Goal: Information Seeking & Learning: Learn about a topic

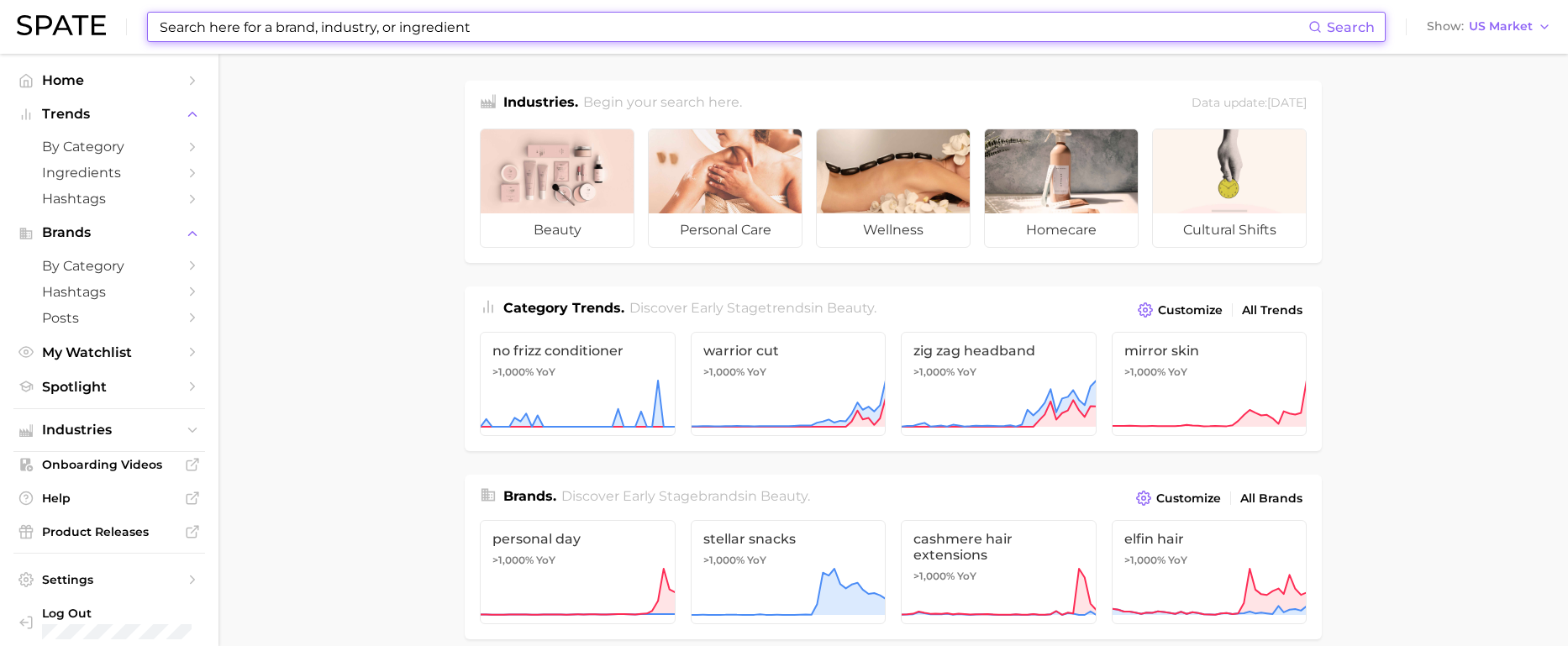
click at [726, 25] on input at bounding box center [733, 26] width 1151 height 29
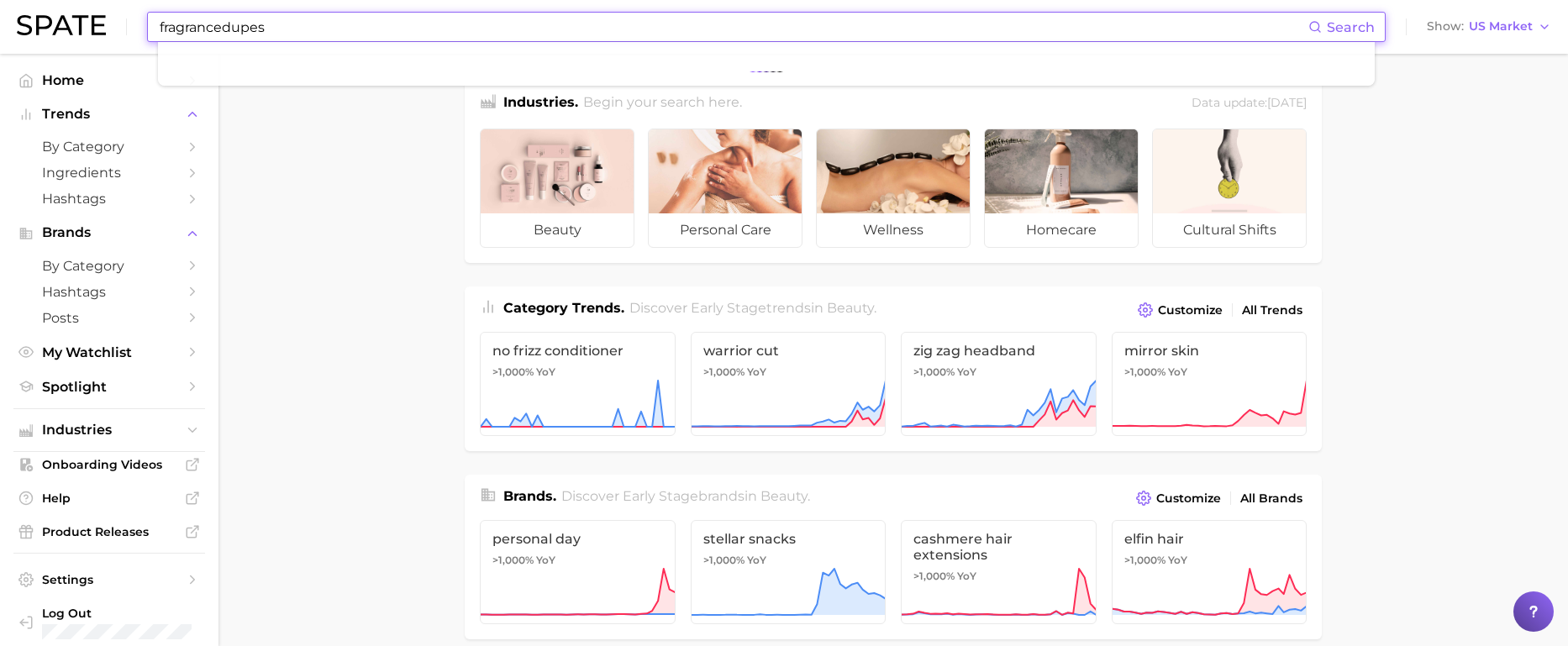
type input "fragrancedupes"
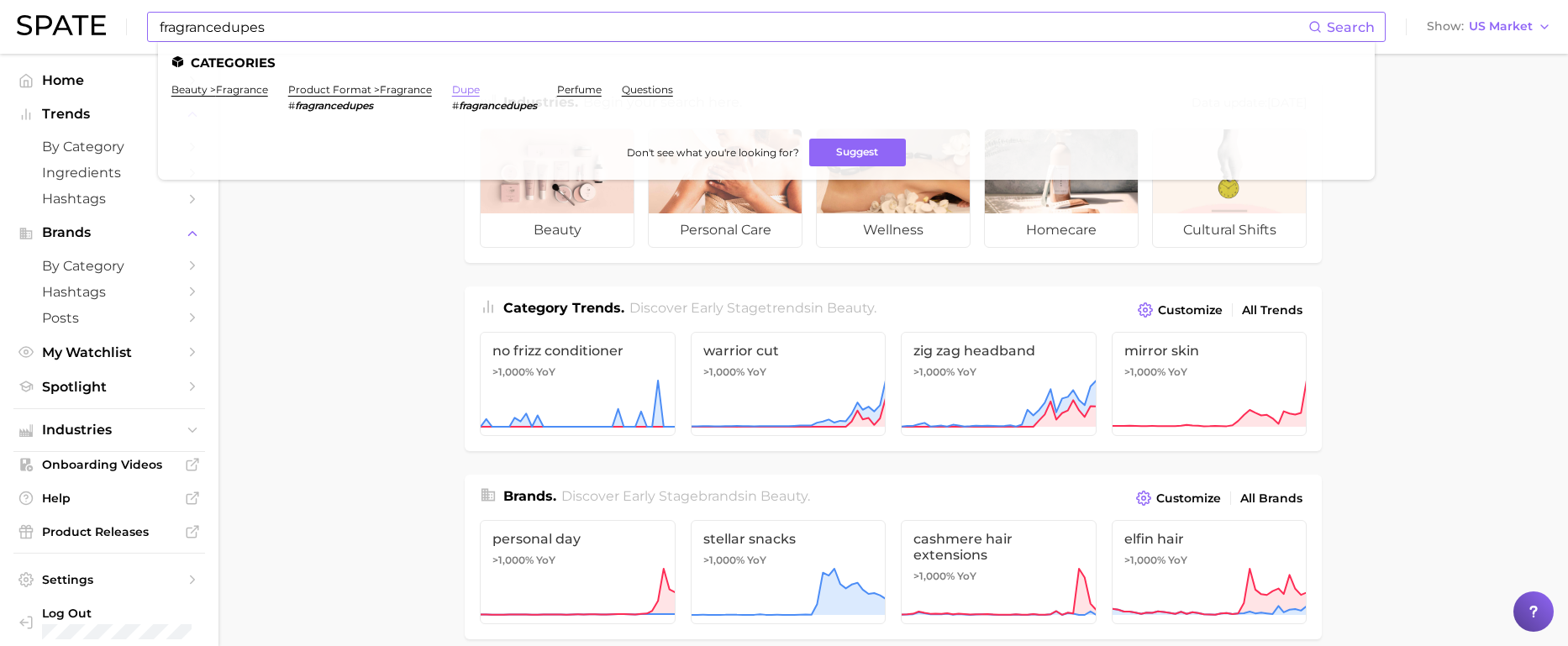
click at [468, 93] on link "dupe" at bounding box center [466, 90] width 28 height 12
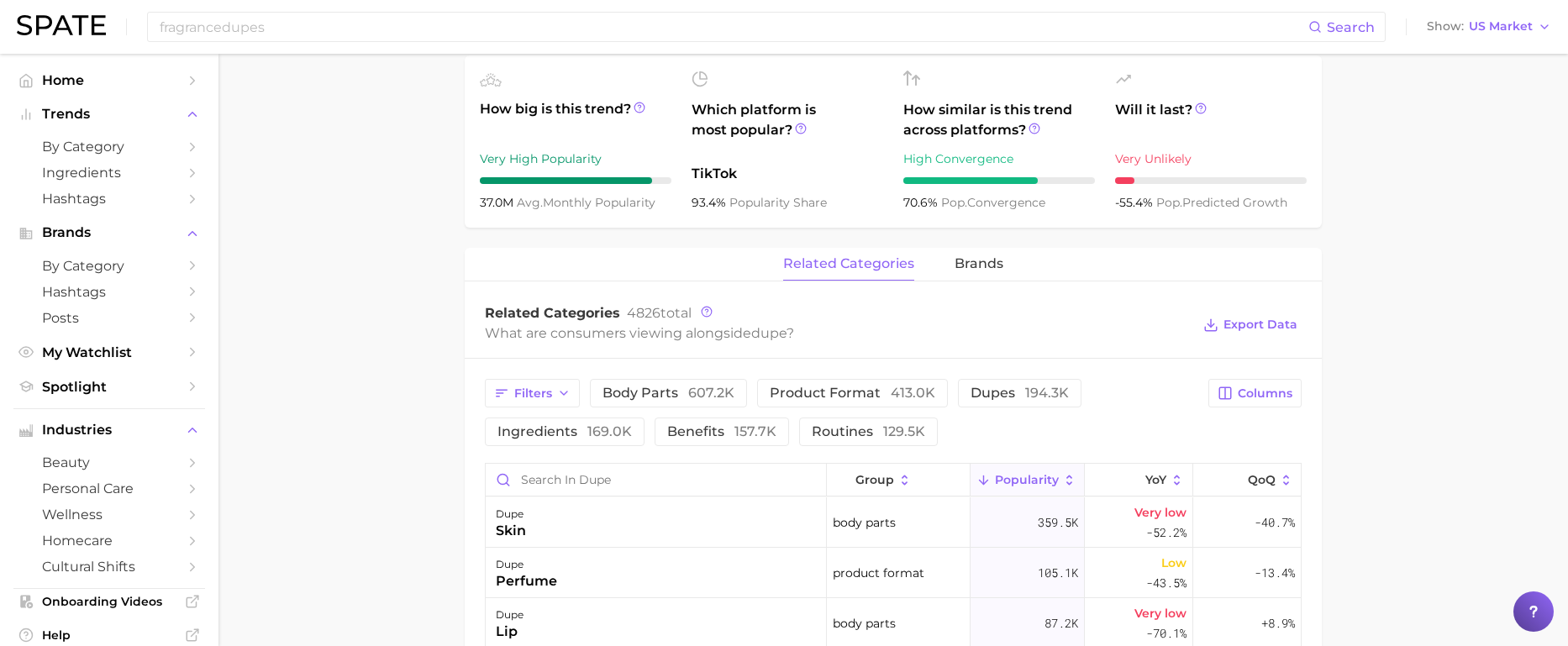
scroll to position [588, 0]
click at [964, 255] on span "brands" at bounding box center [978, 262] width 48 height 15
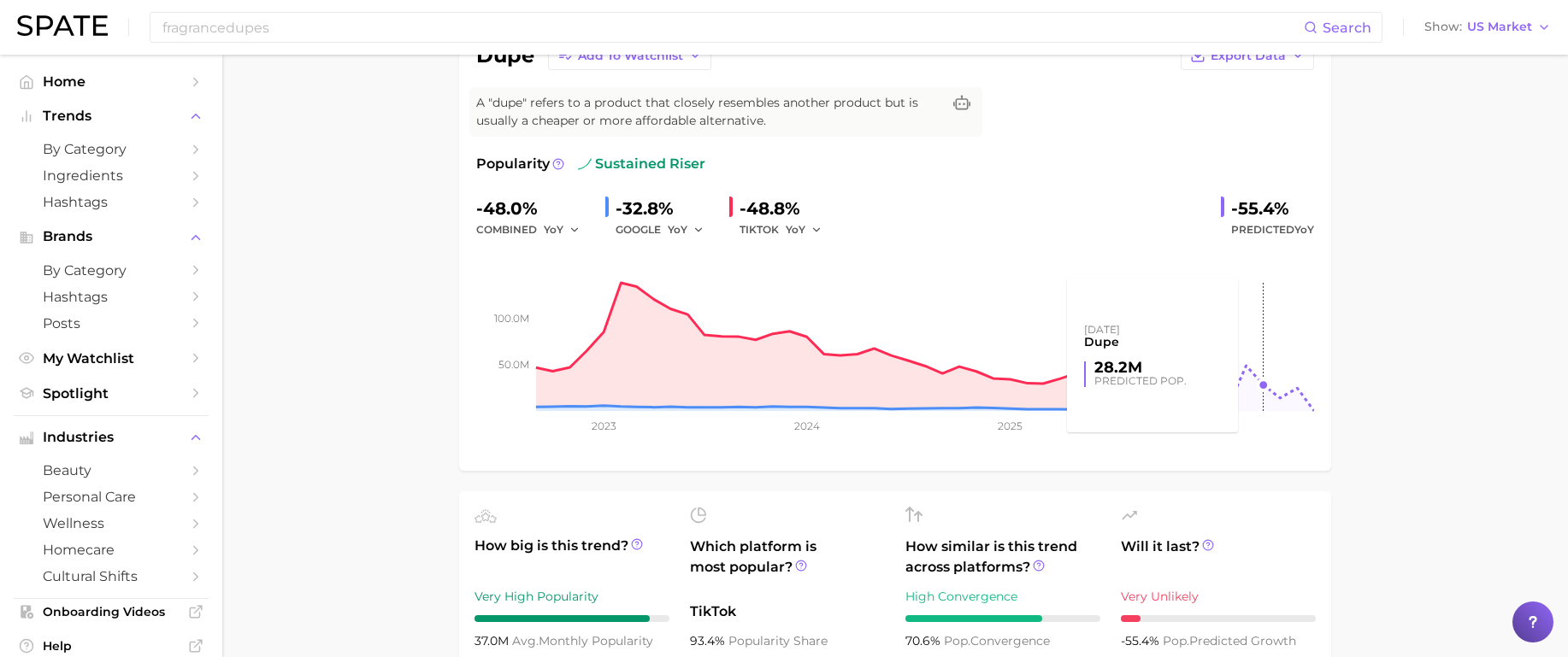
scroll to position [0, 0]
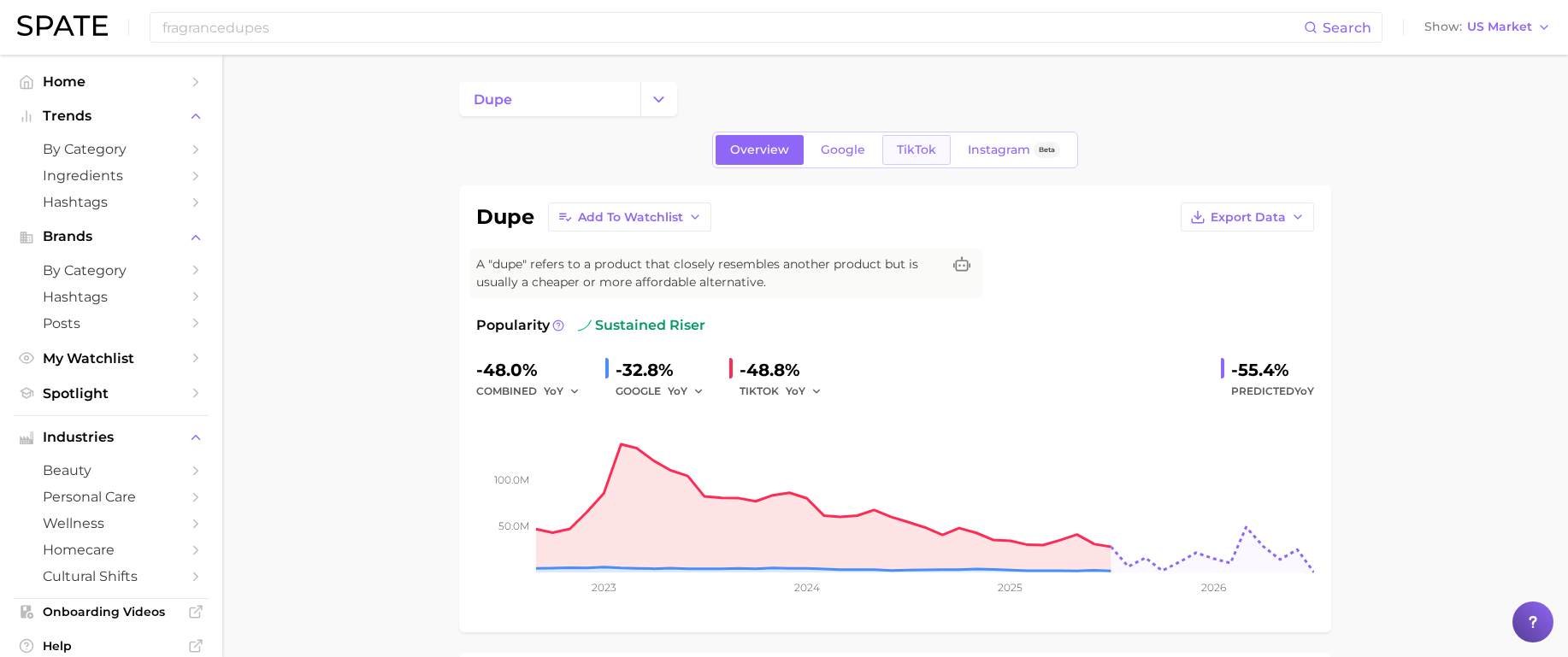
click at [927, 150] on span "TikTok" at bounding box center [916, 150] width 39 height 14
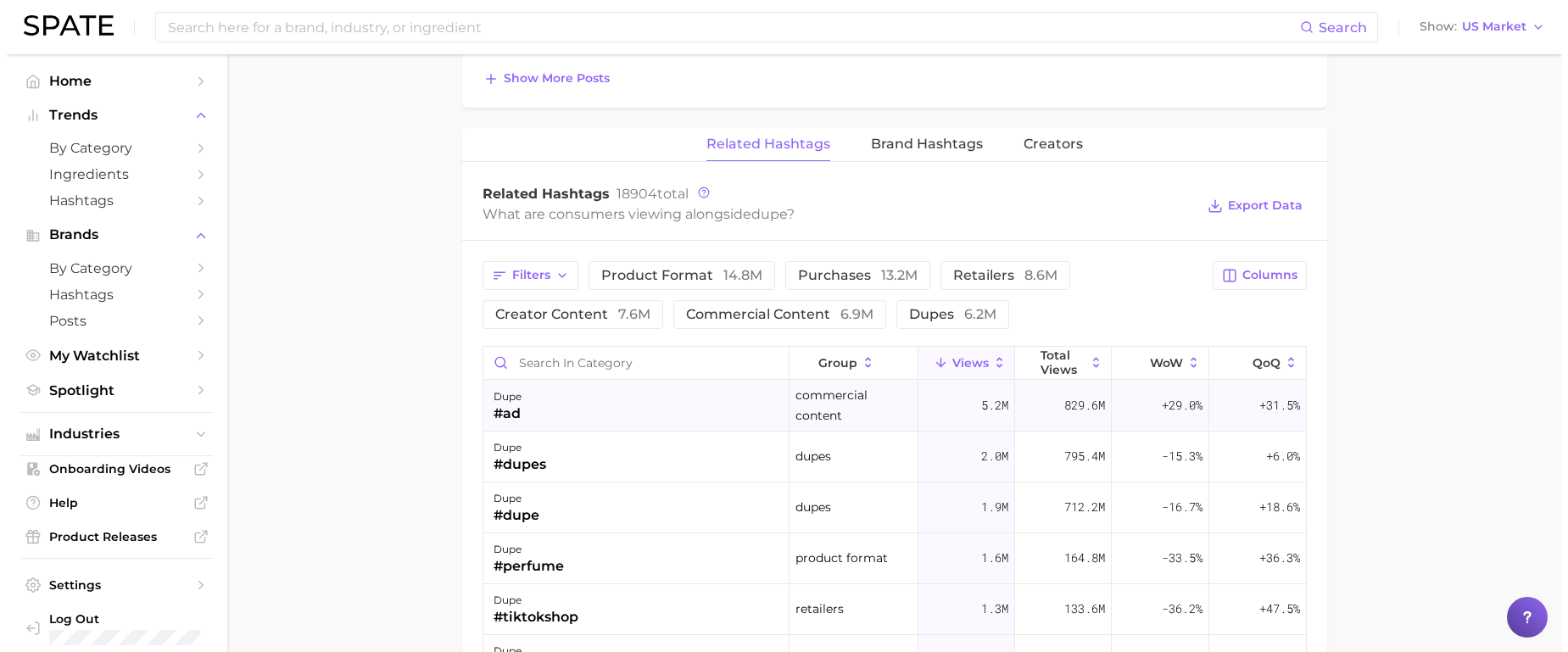
scroll to position [1357, 0]
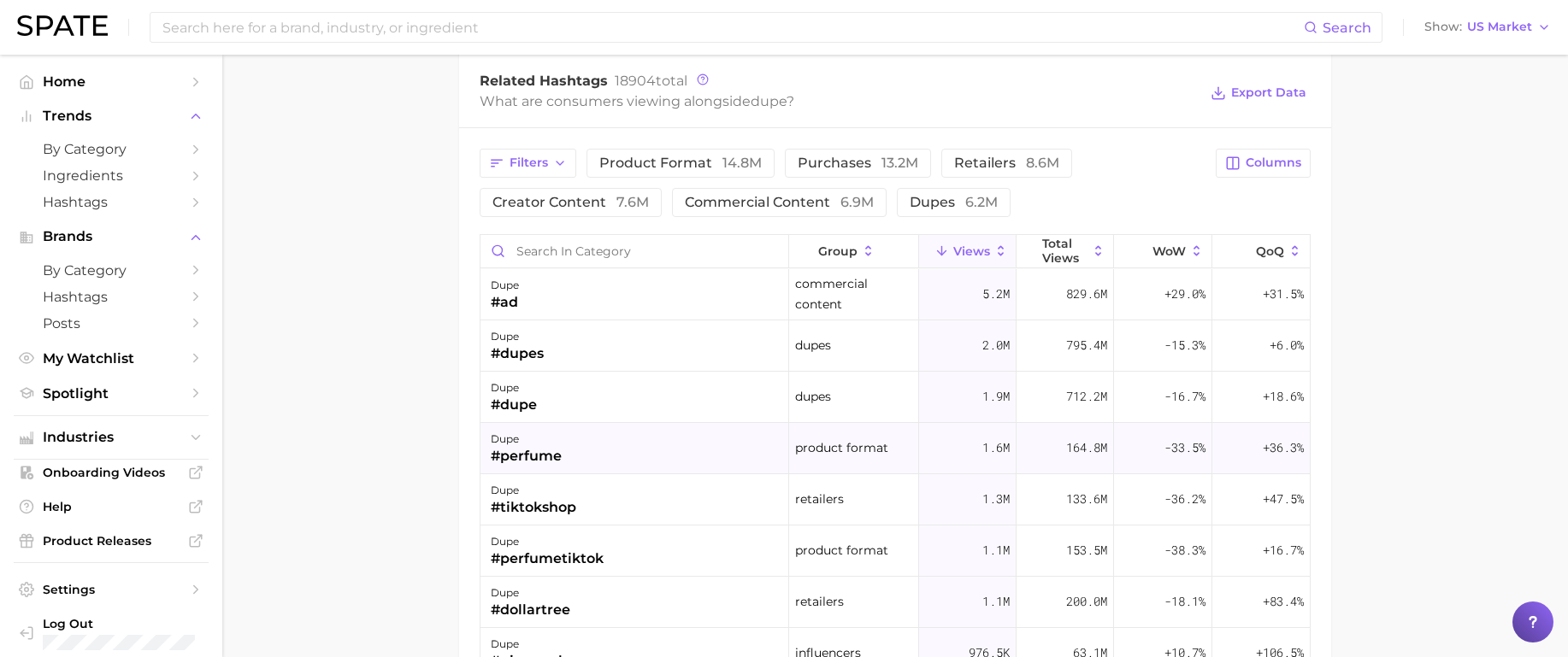
click at [1294, 438] on div "+36.3%" at bounding box center [1260, 448] width 97 height 51
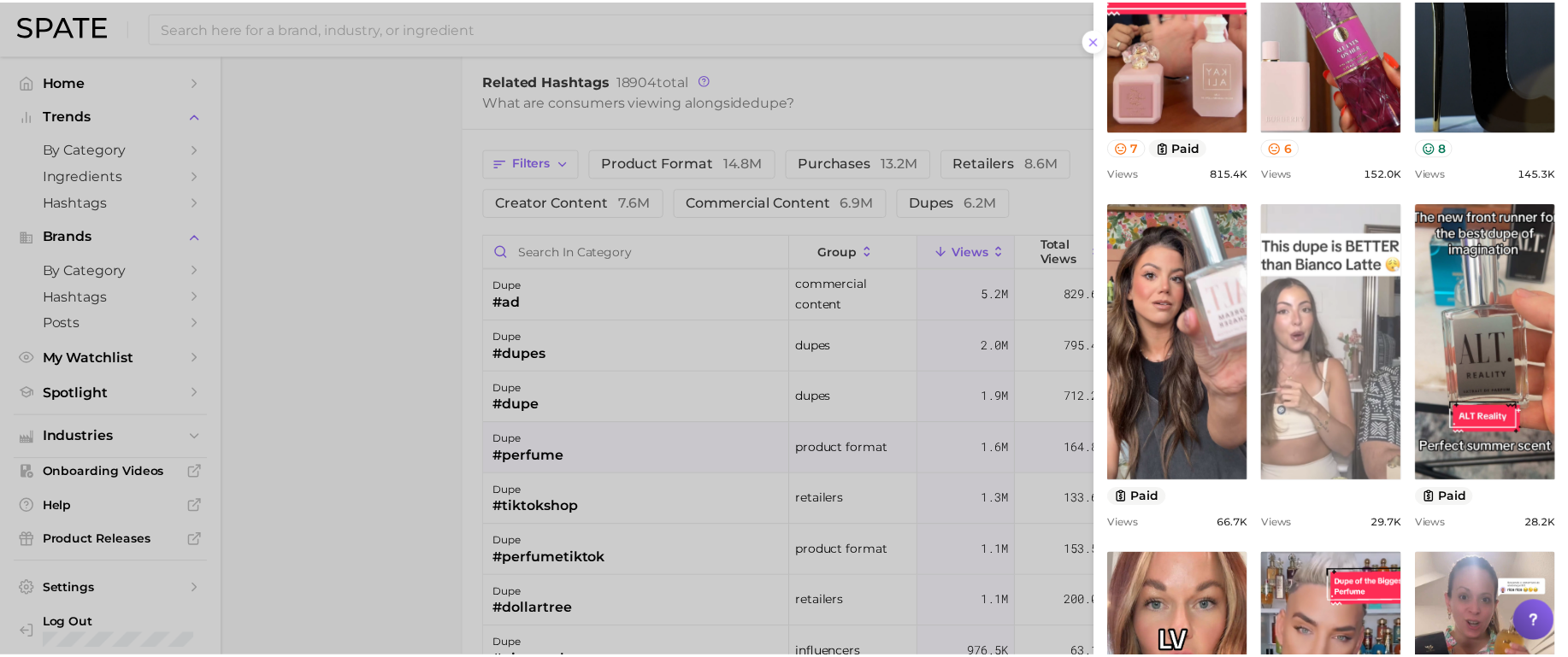
scroll to position [341, 0]
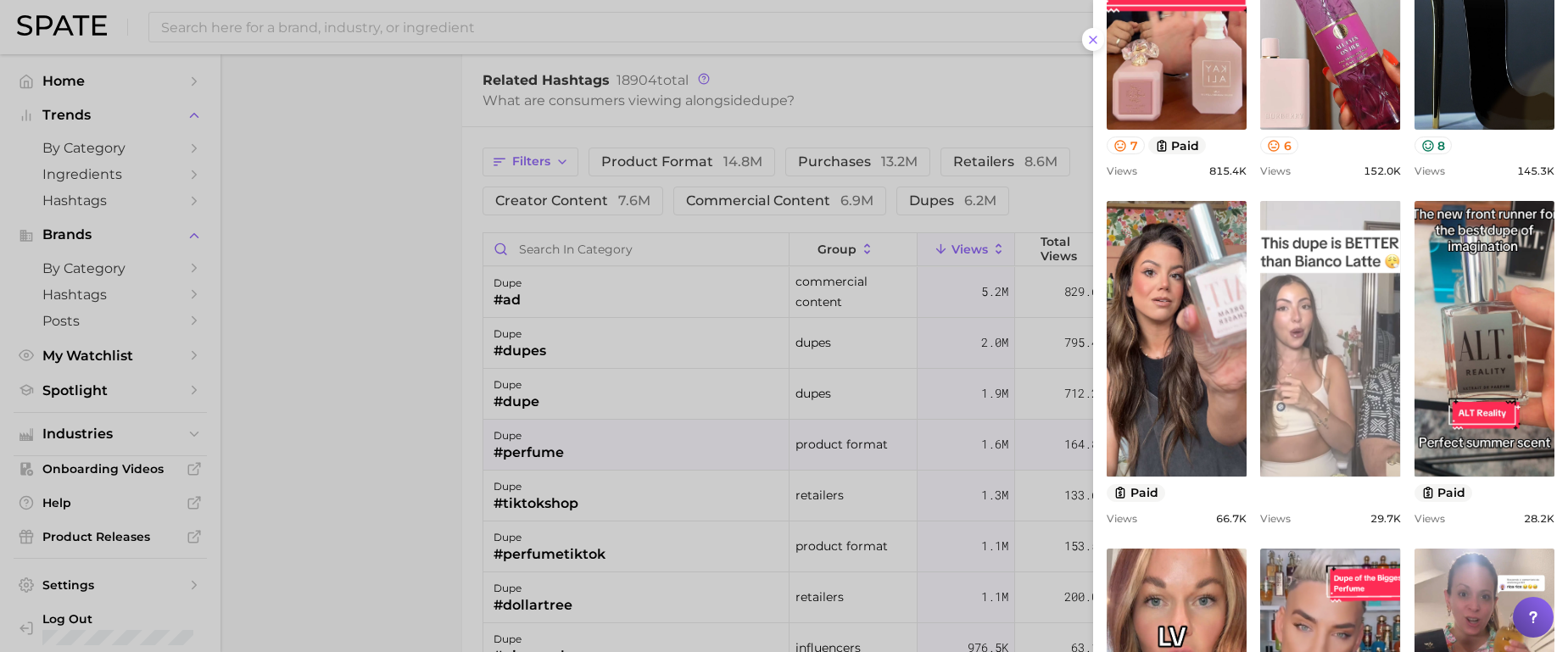
click at [1335, 257] on link "view post on TikTok" at bounding box center [1330, 339] width 140 height 276
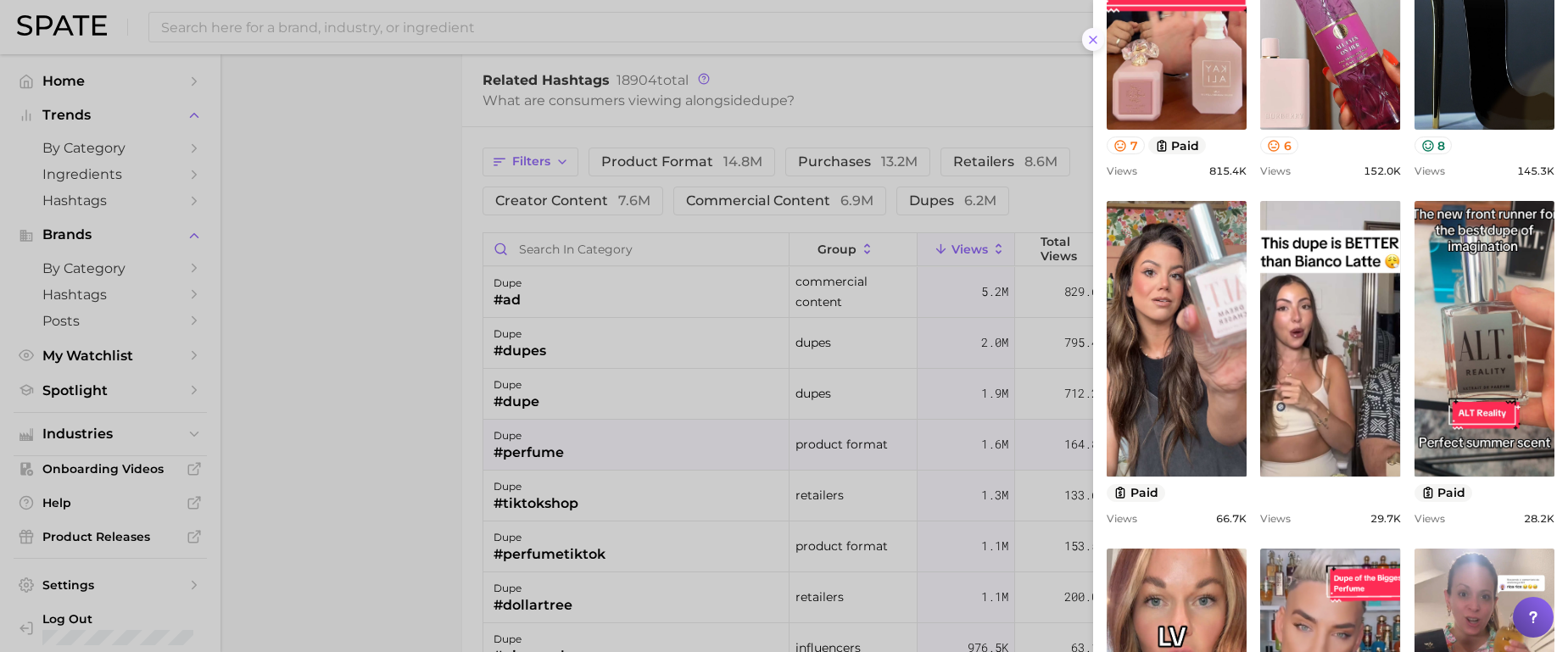
click at [1096, 33] on icon at bounding box center [1093, 39] width 13 height 13
